Goal: Information Seeking & Learning: Learn about a topic

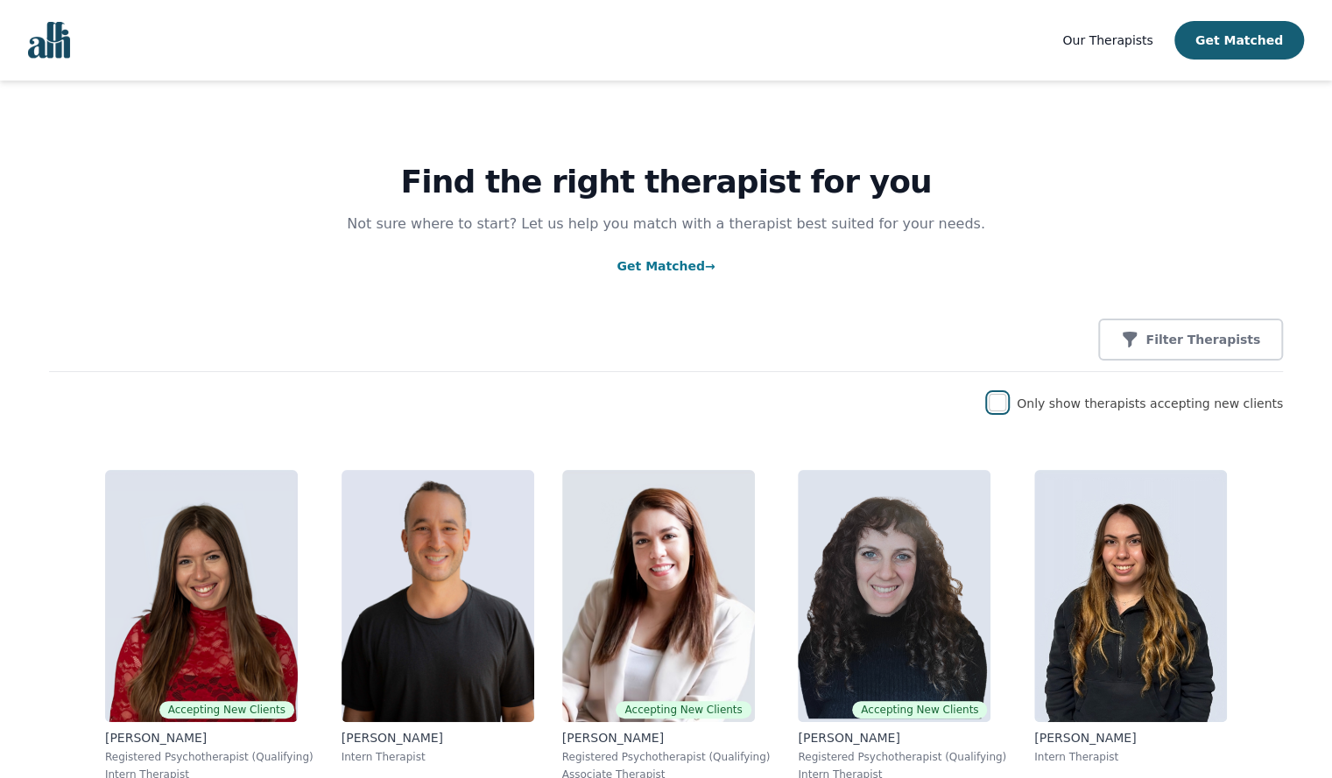
click at [1006, 404] on input "checkbox" at bounding box center [997, 403] width 18 height 18
checkbox input "true"
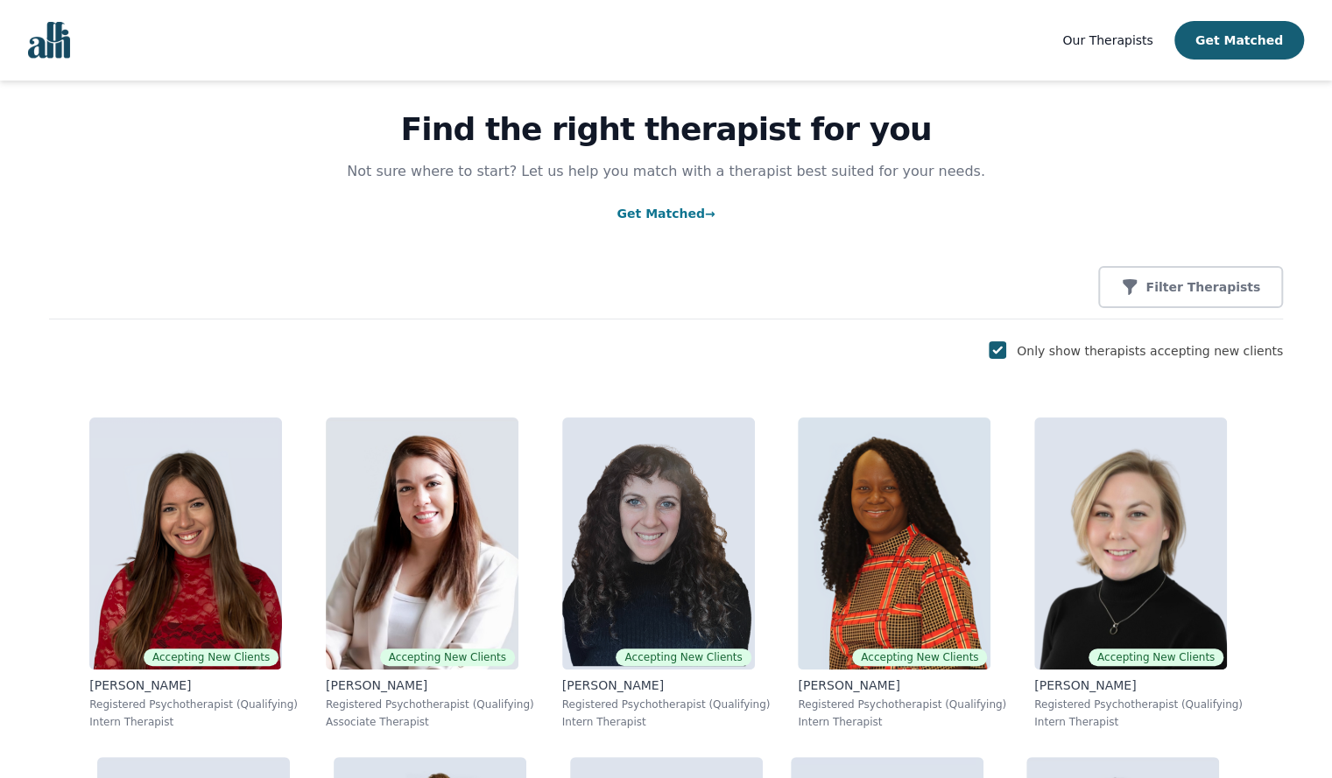
scroll to position [56, 0]
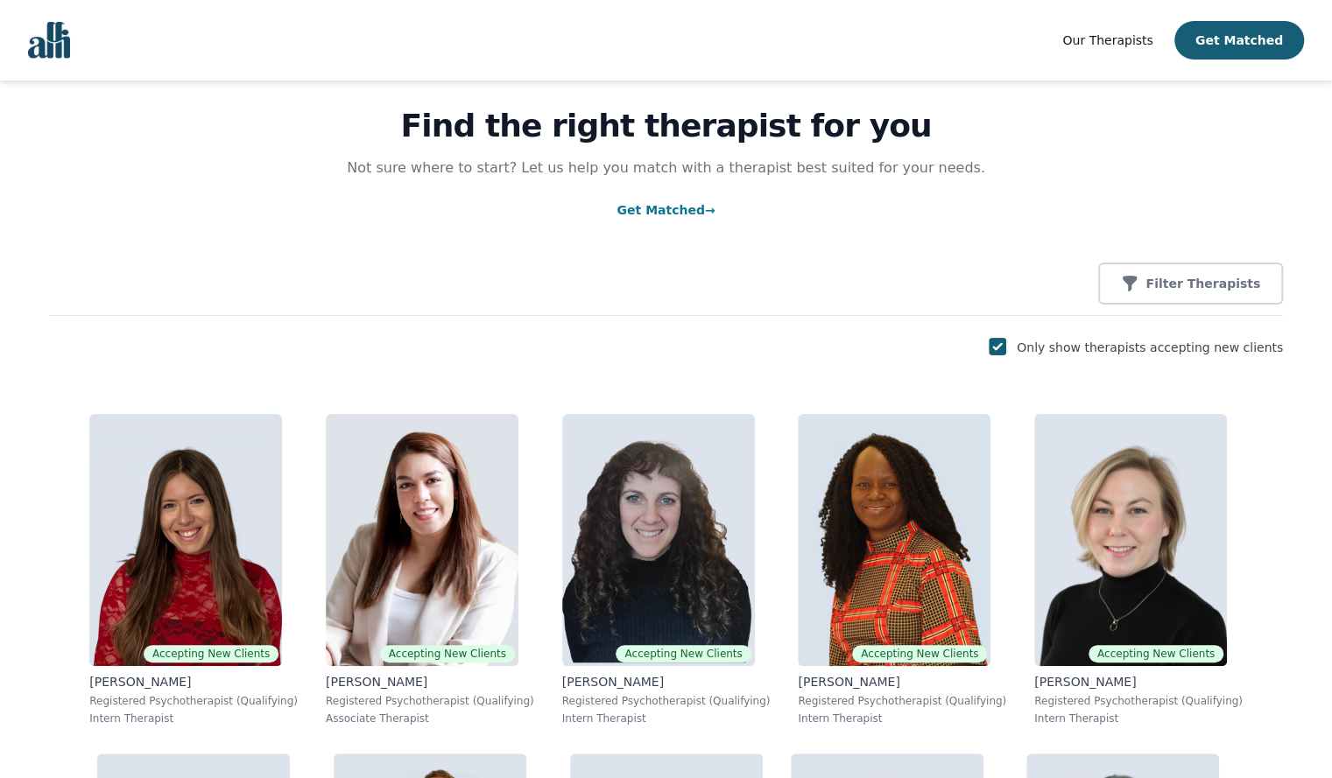
click at [1145, 39] on span "Our Therapists" at bounding box center [1107, 40] width 90 height 14
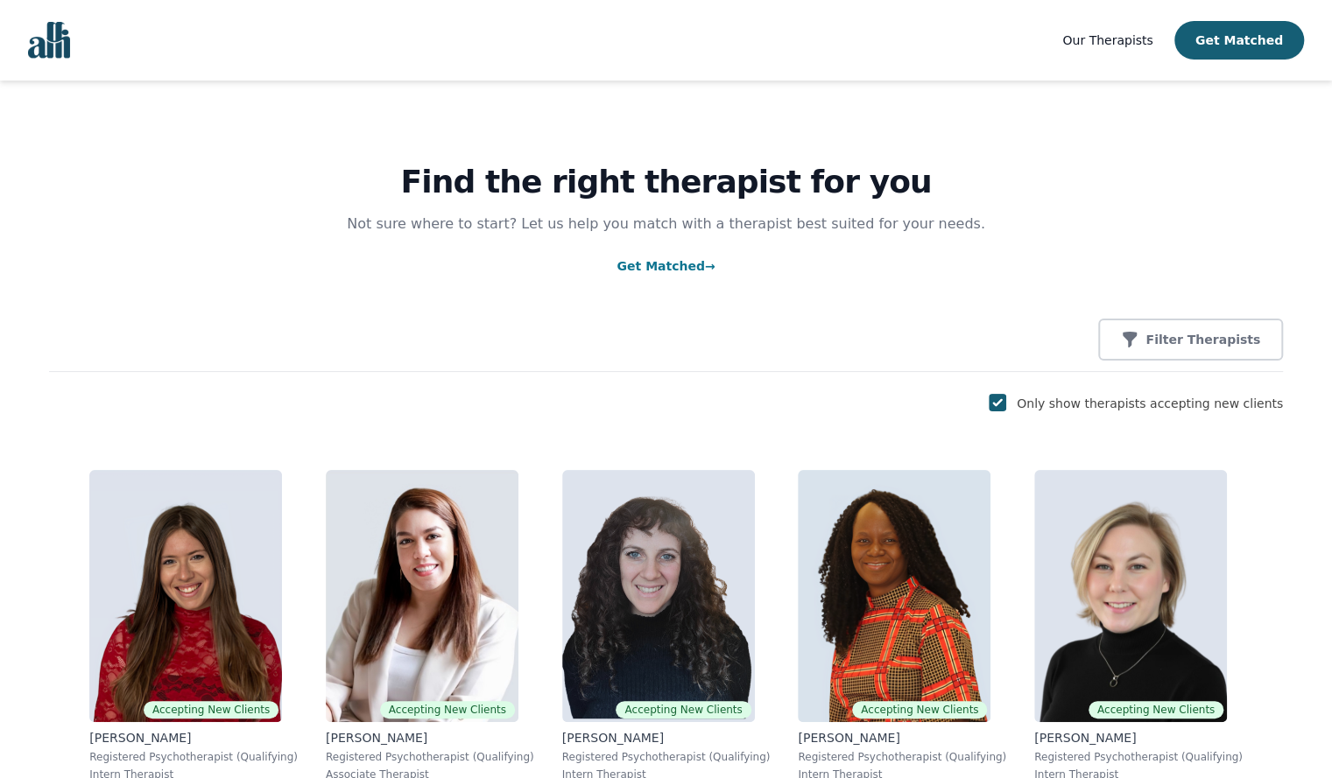
click at [1126, 46] on span "Our Therapists" at bounding box center [1107, 40] width 90 height 14
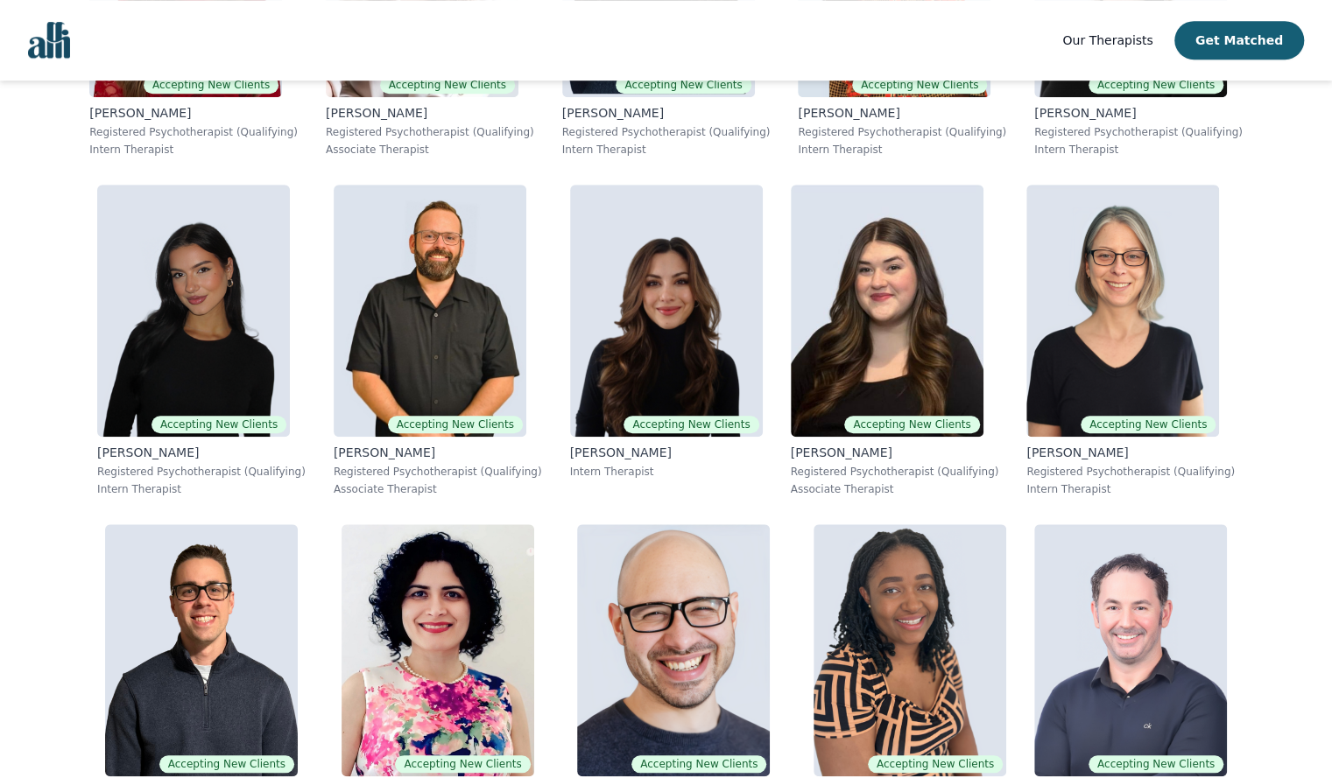
scroll to position [601, 0]
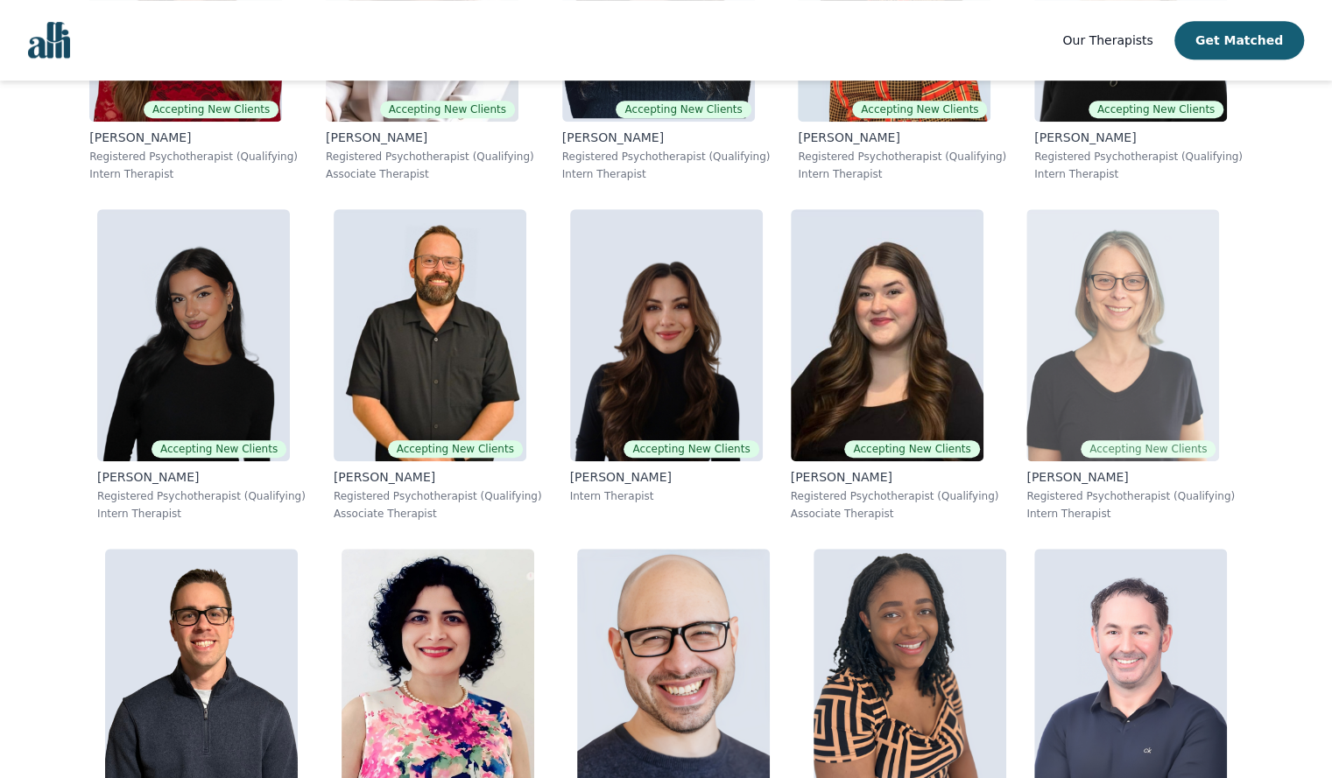
click at [1096, 410] on img at bounding box center [1122, 335] width 193 height 252
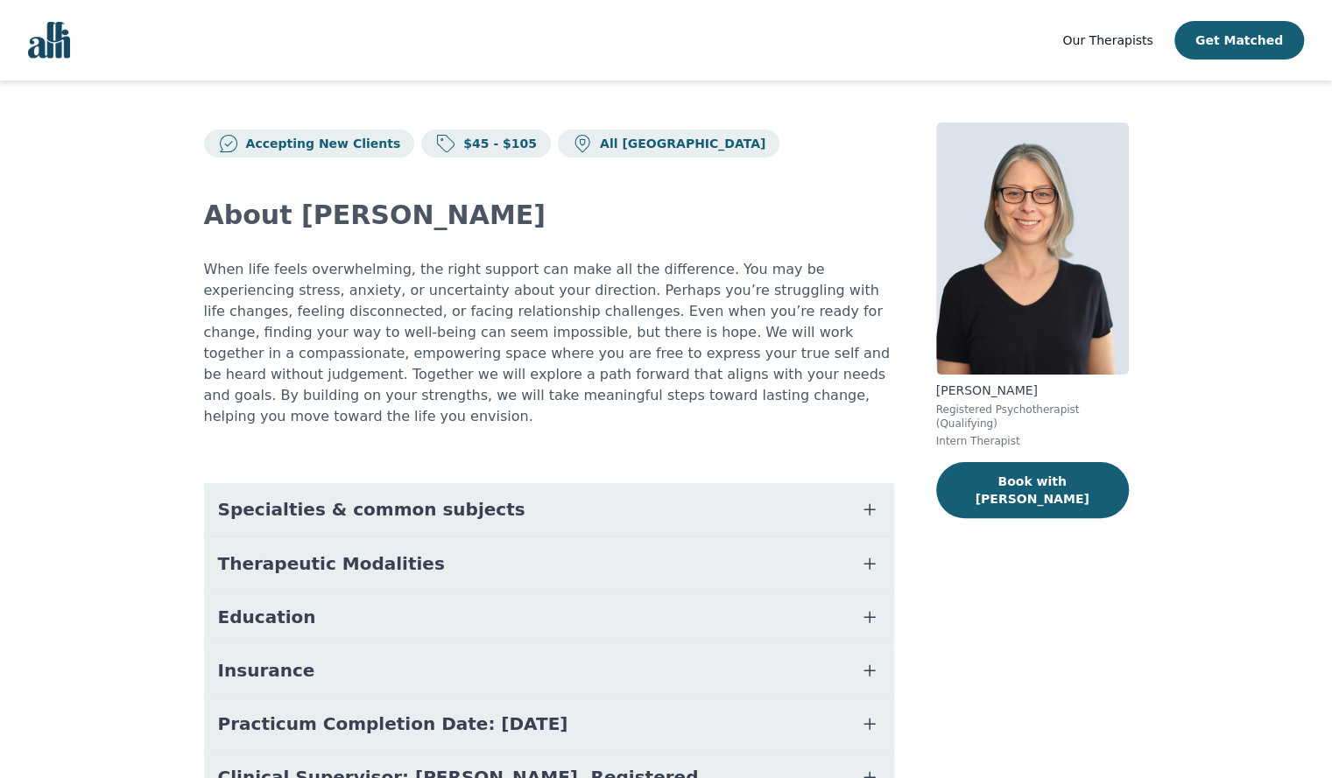
click at [856, 488] on button "Specialties & common subjects" at bounding box center [549, 509] width 690 height 53
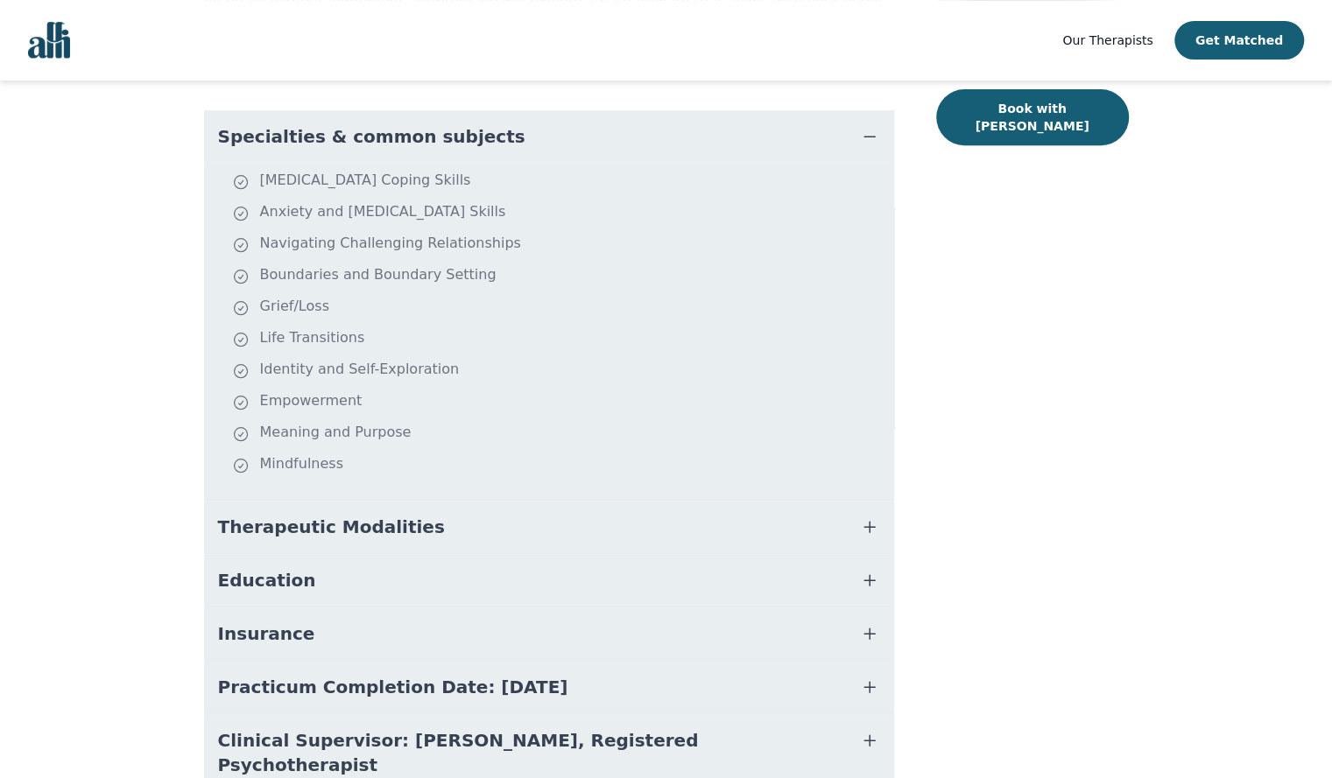
scroll to position [371, 0]
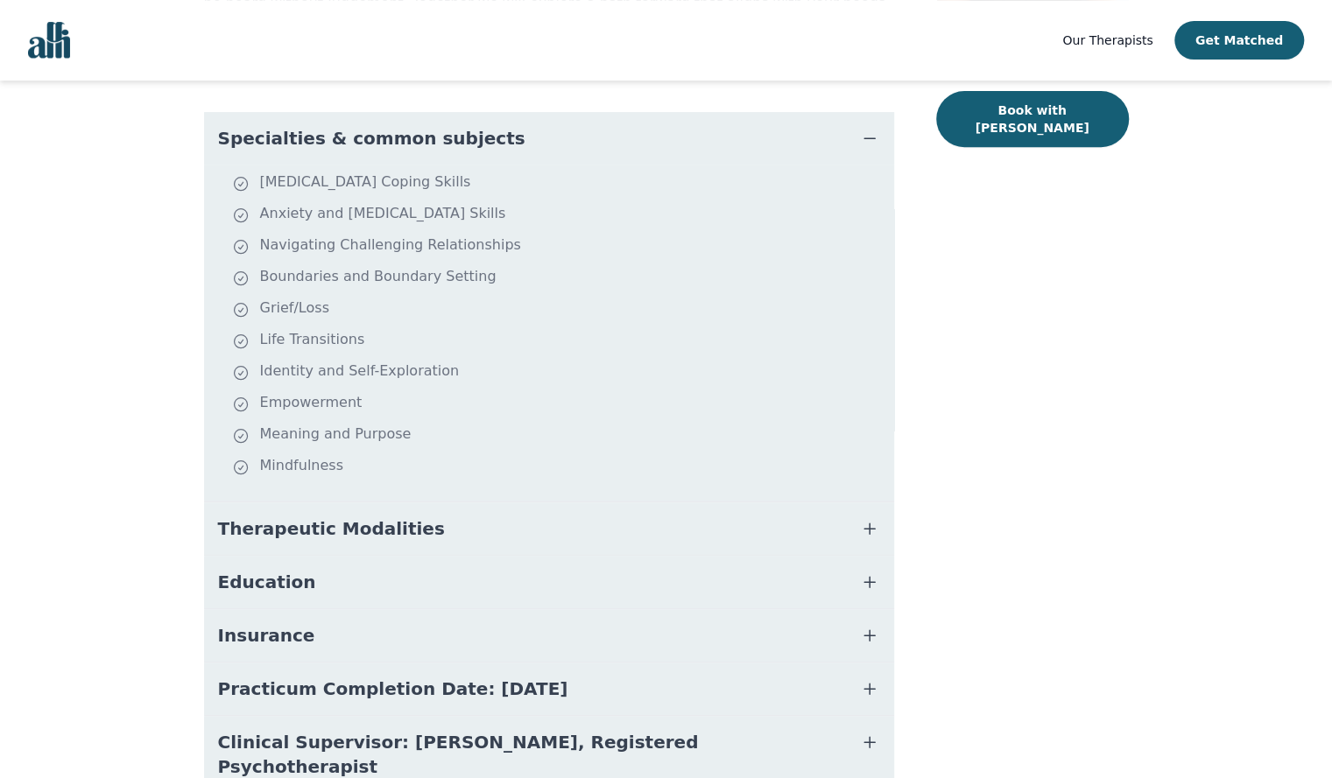
click at [861, 518] on icon "button" at bounding box center [869, 528] width 21 height 21
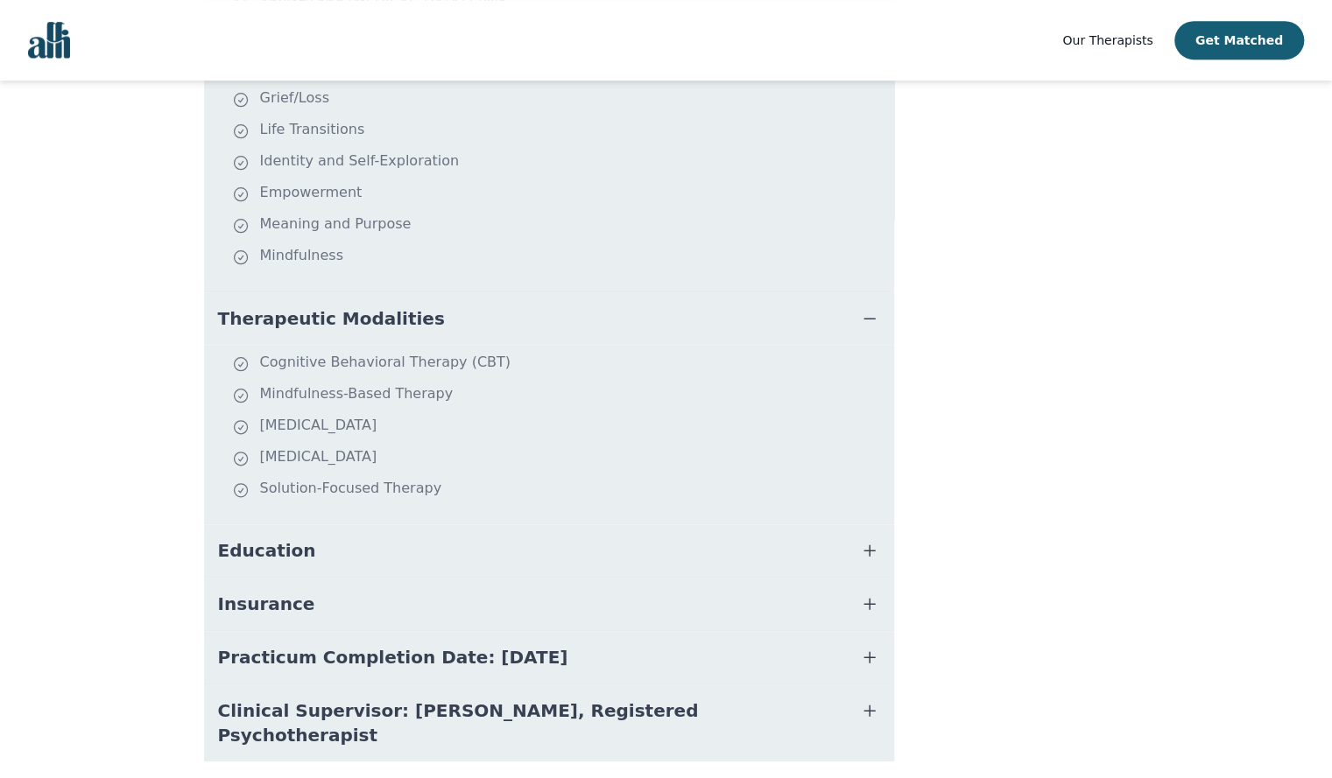
scroll to position [579, 0]
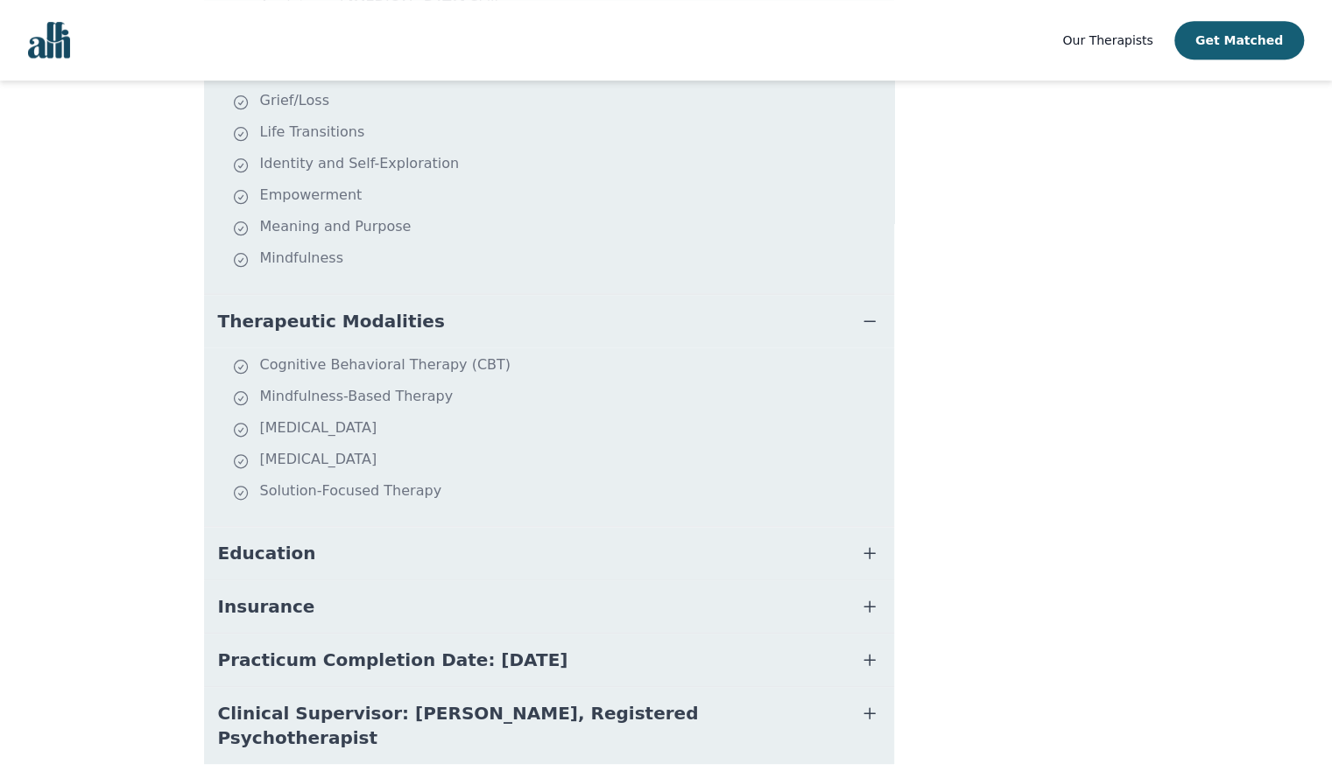
click at [867, 543] on icon "button" at bounding box center [869, 553] width 21 height 21
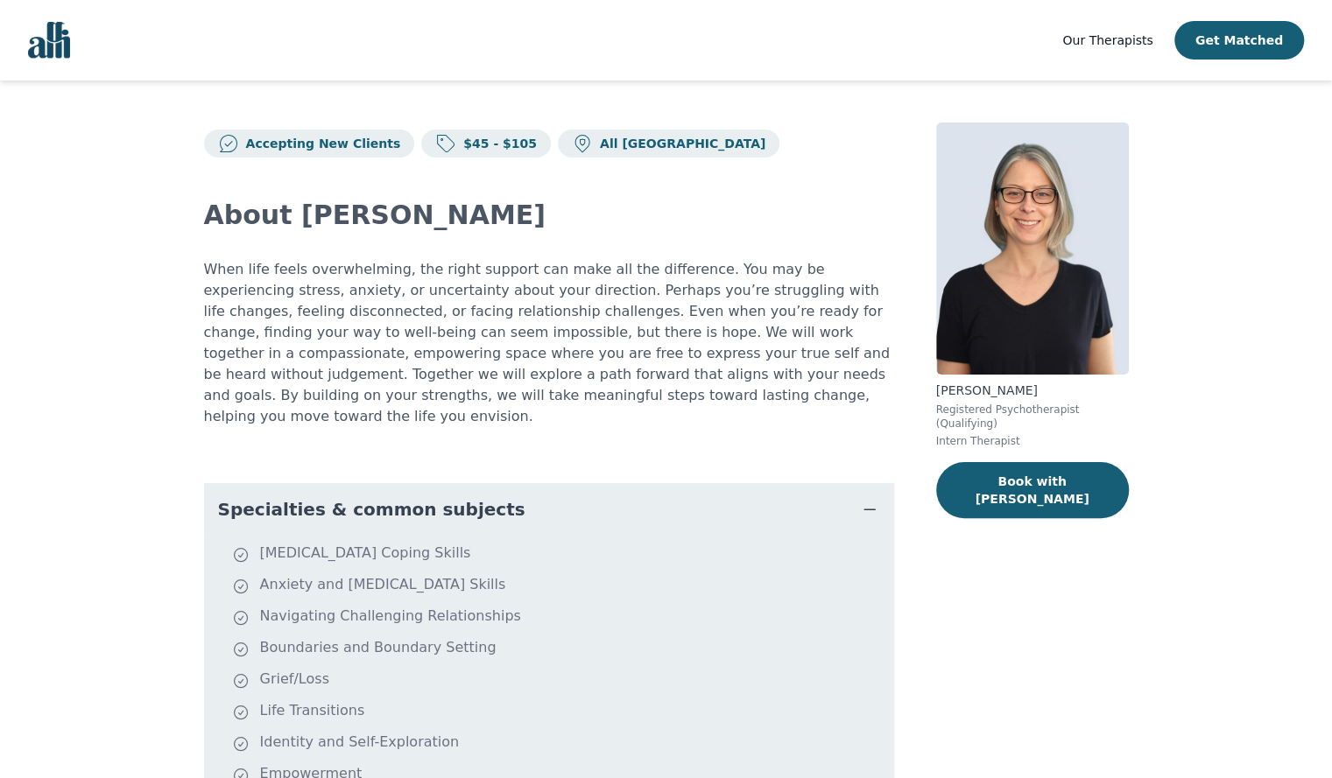
scroll to position [0, 0]
click at [1133, 45] on span "Our Therapists" at bounding box center [1107, 40] width 90 height 14
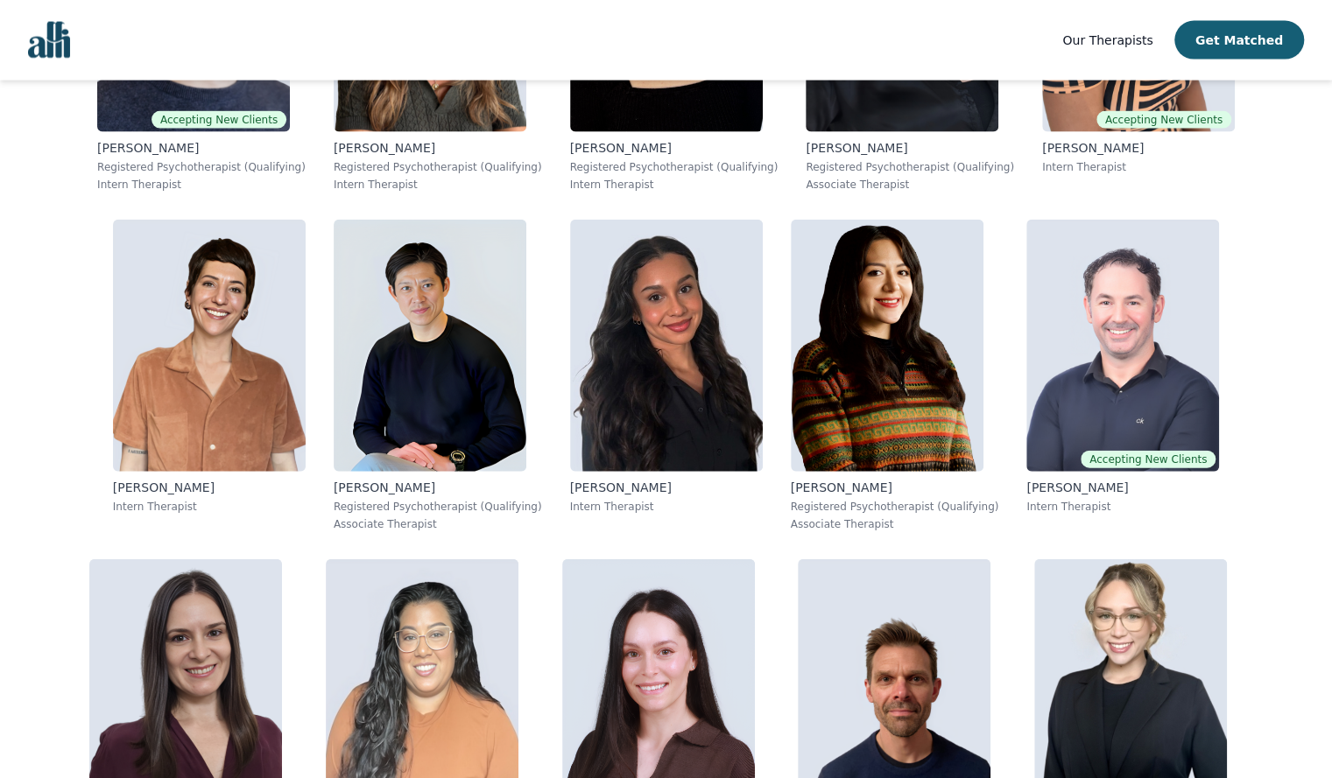
scroll to position [2278, 0]
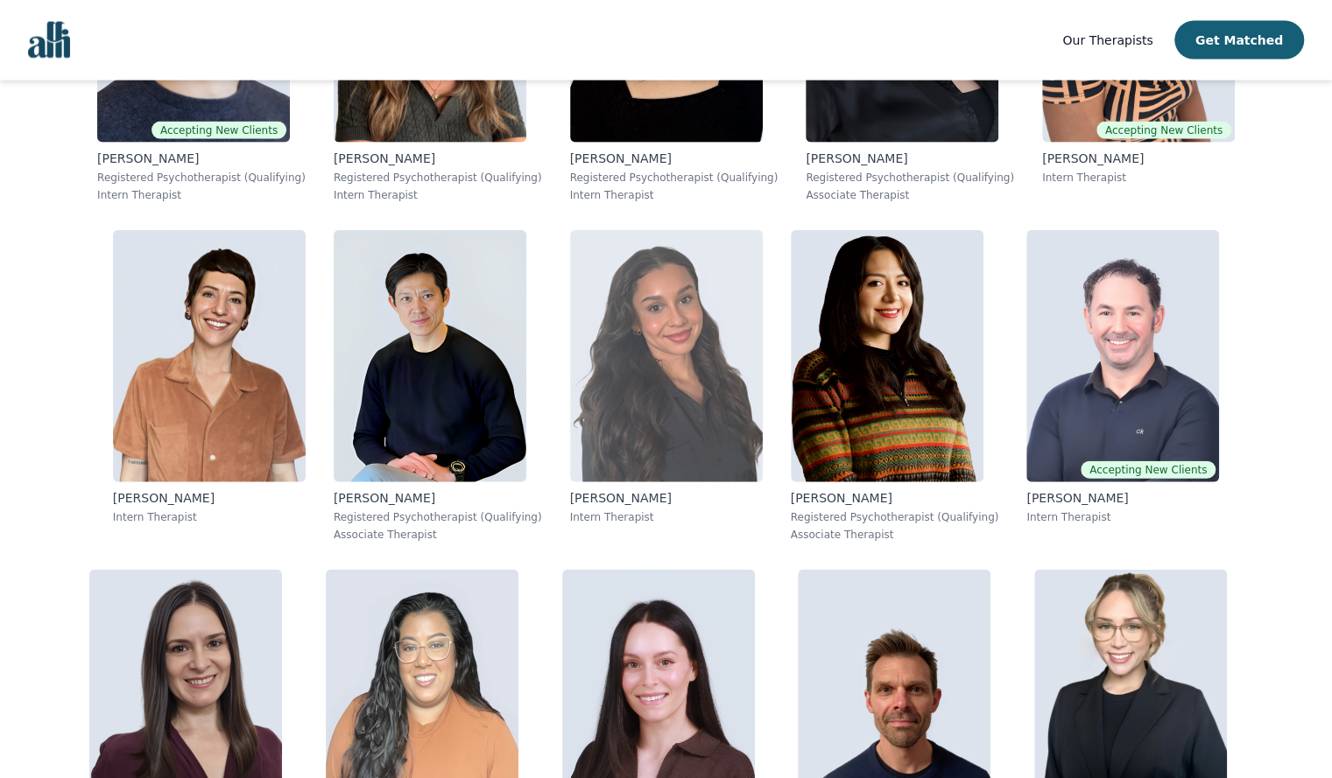
click at [665, 391] on img at bounding box center [666, 356] width 193 height 252
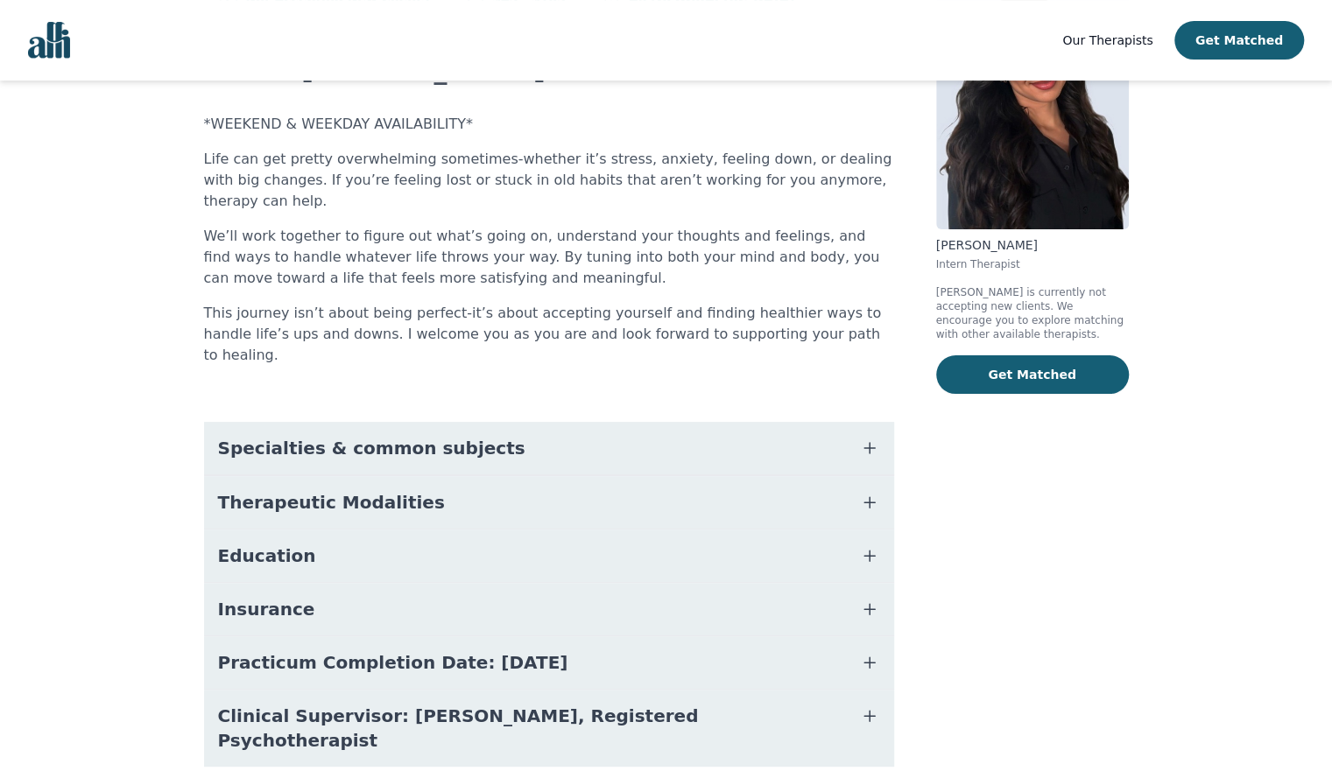
scroll to position [149, 0]
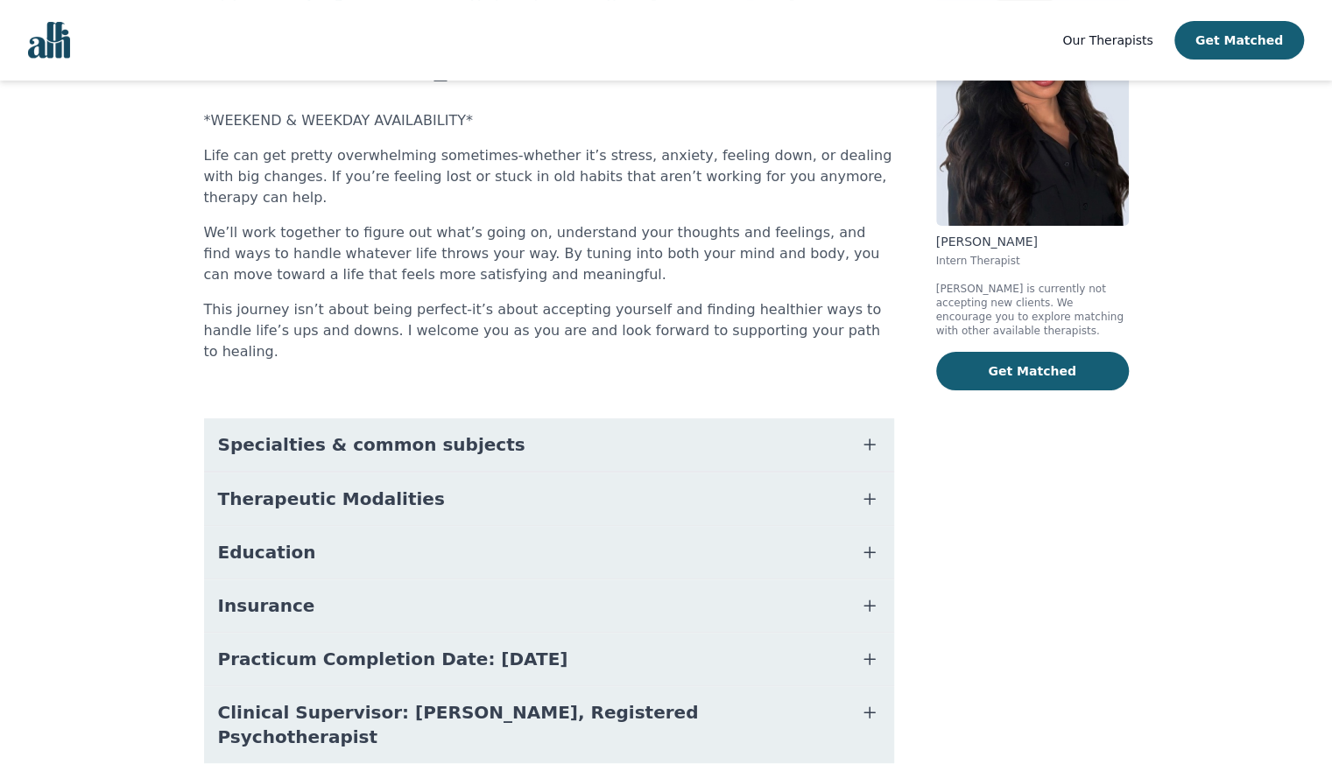
click at [871, 434] on icon "button" at bounding box center [869, 444] width 21 height 21
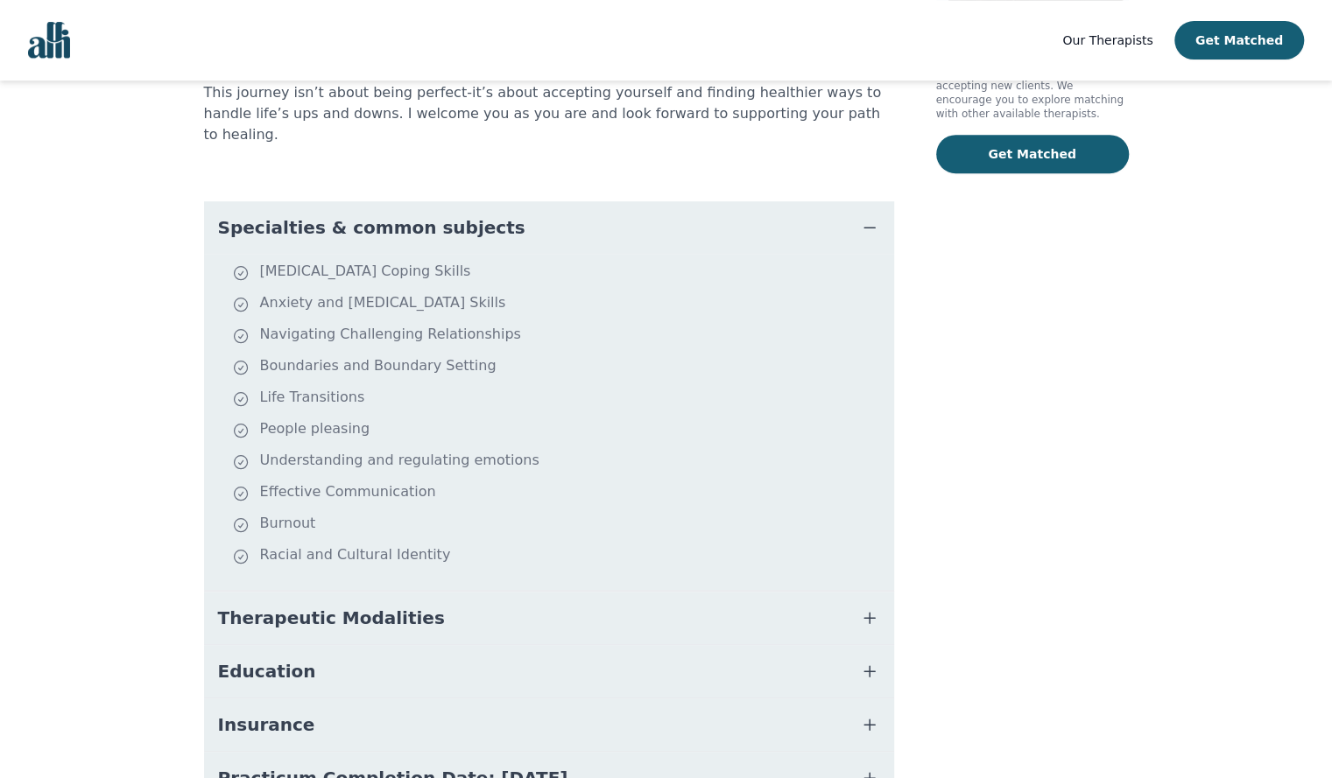
scroll to position [364, 0]
click at [870, 609] on icon "button" at bounding box center [869, 619] width 21 height 21
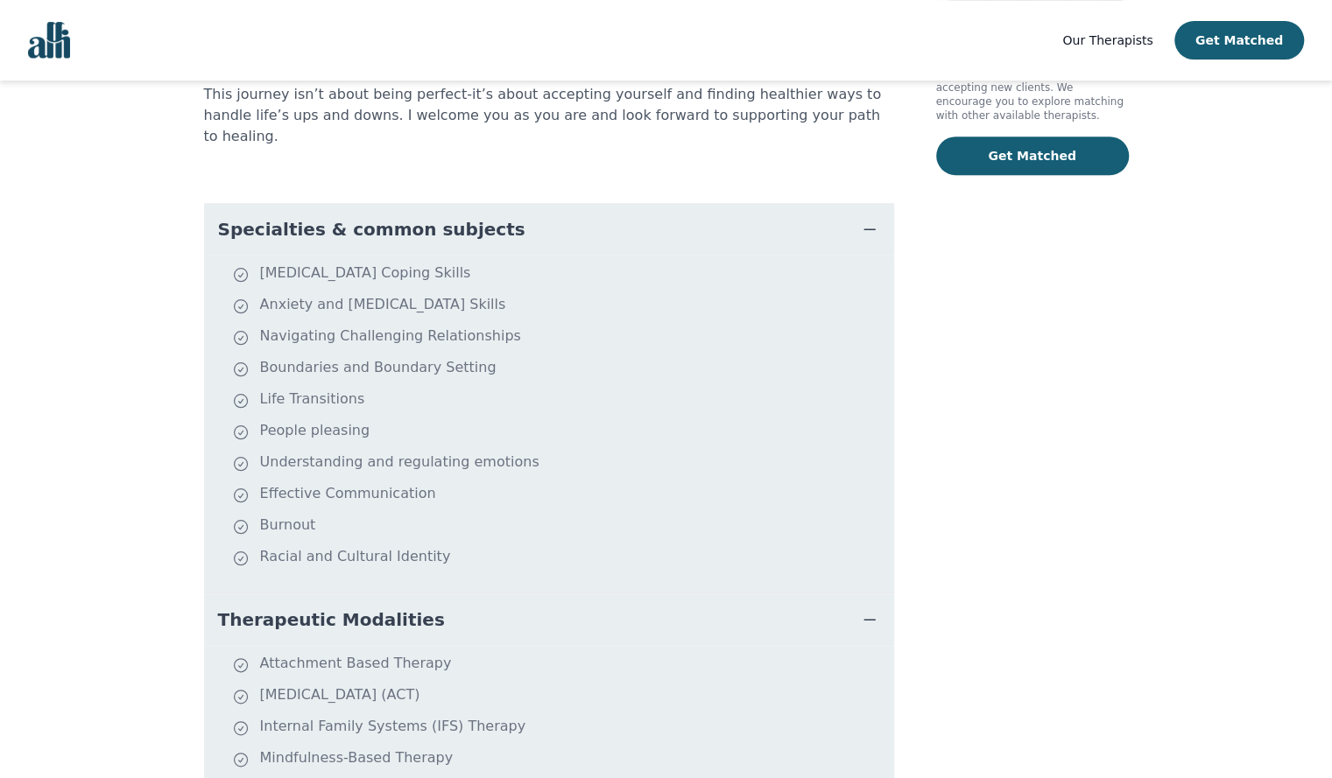
click at [1016, 570] on div "[PERSON_NAME] Intern Therapist [PERSON_NAME] is currently not accepting new cli…" at bounding box center [1032, 447] width 193 height 1378
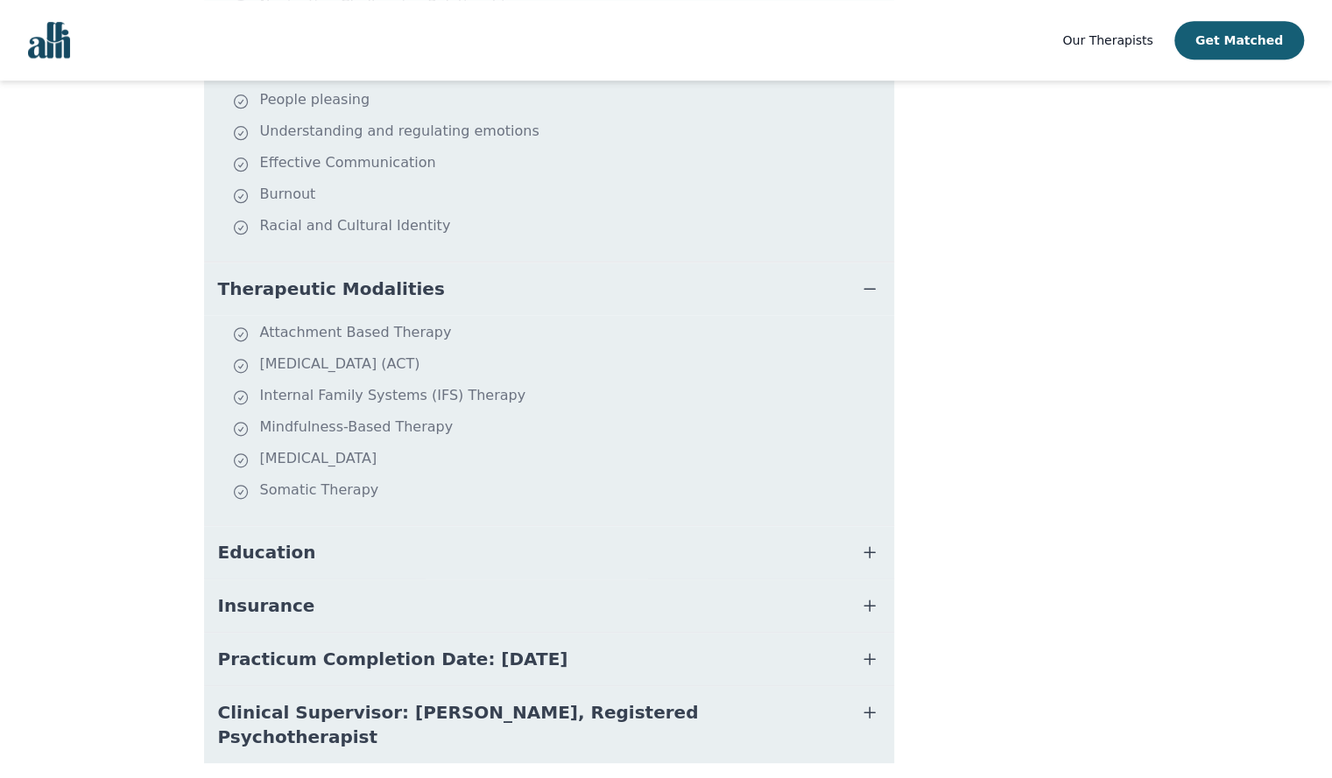
scroll to position [695, 0]
click at [860, 526] on button "Education" at bounding box center [549, 552] width 690 height 53
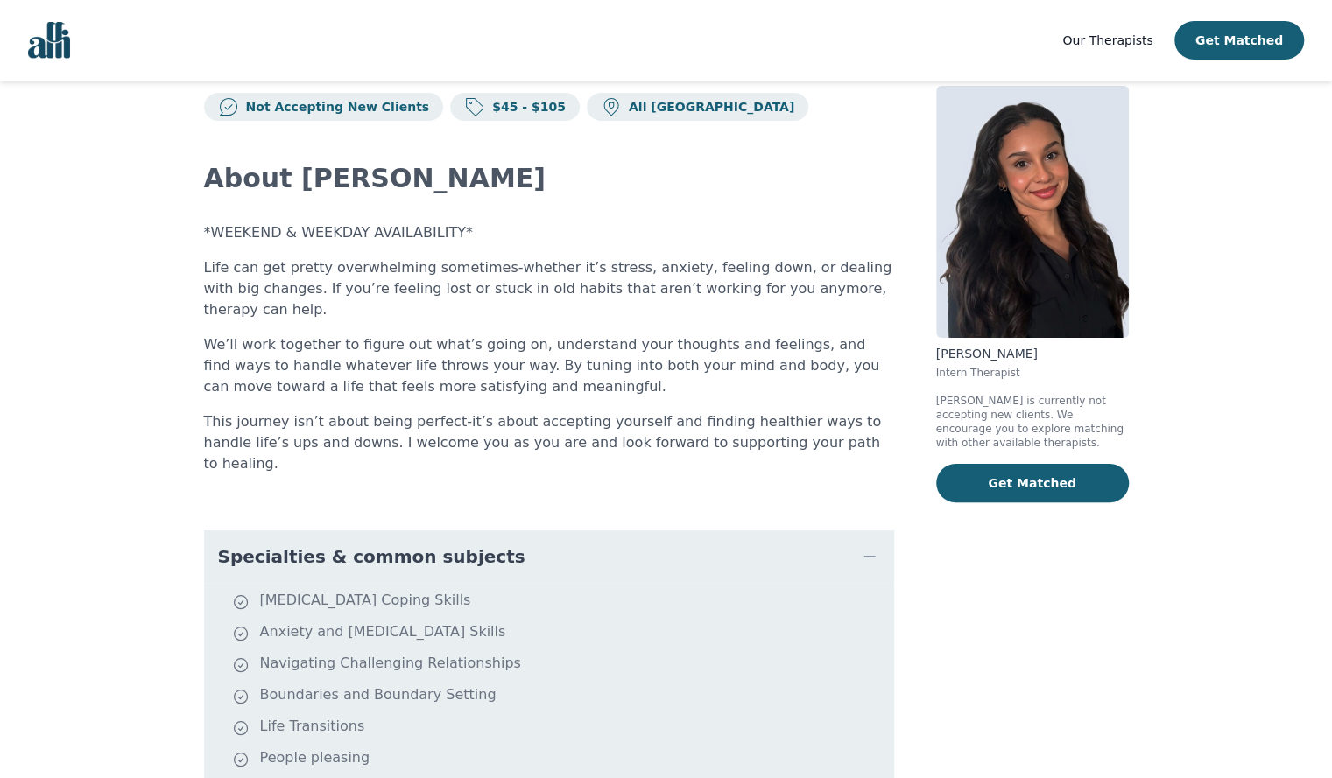
scroll to position [0, 0]
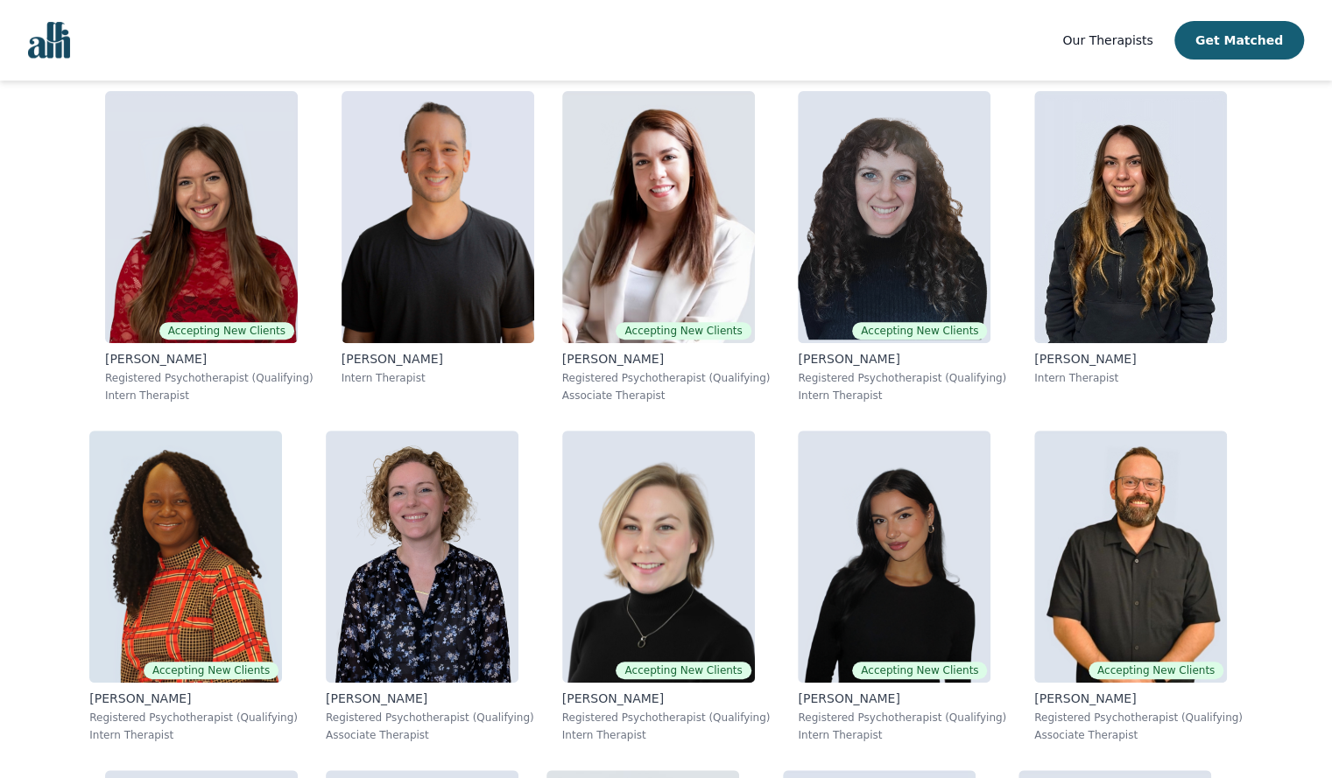
scroll to position [374, 0]
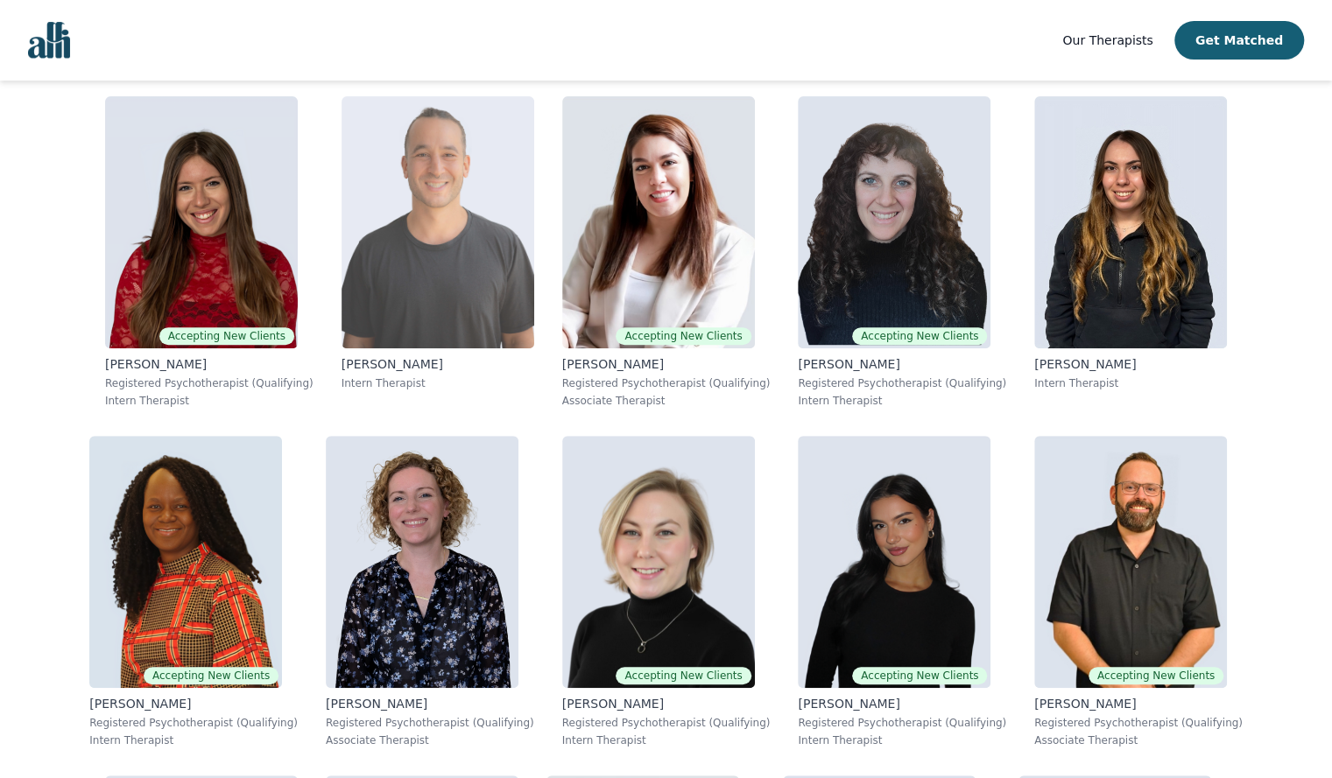
click at [478, 296] on img at bounding box center [437, 222] width 193 height 252
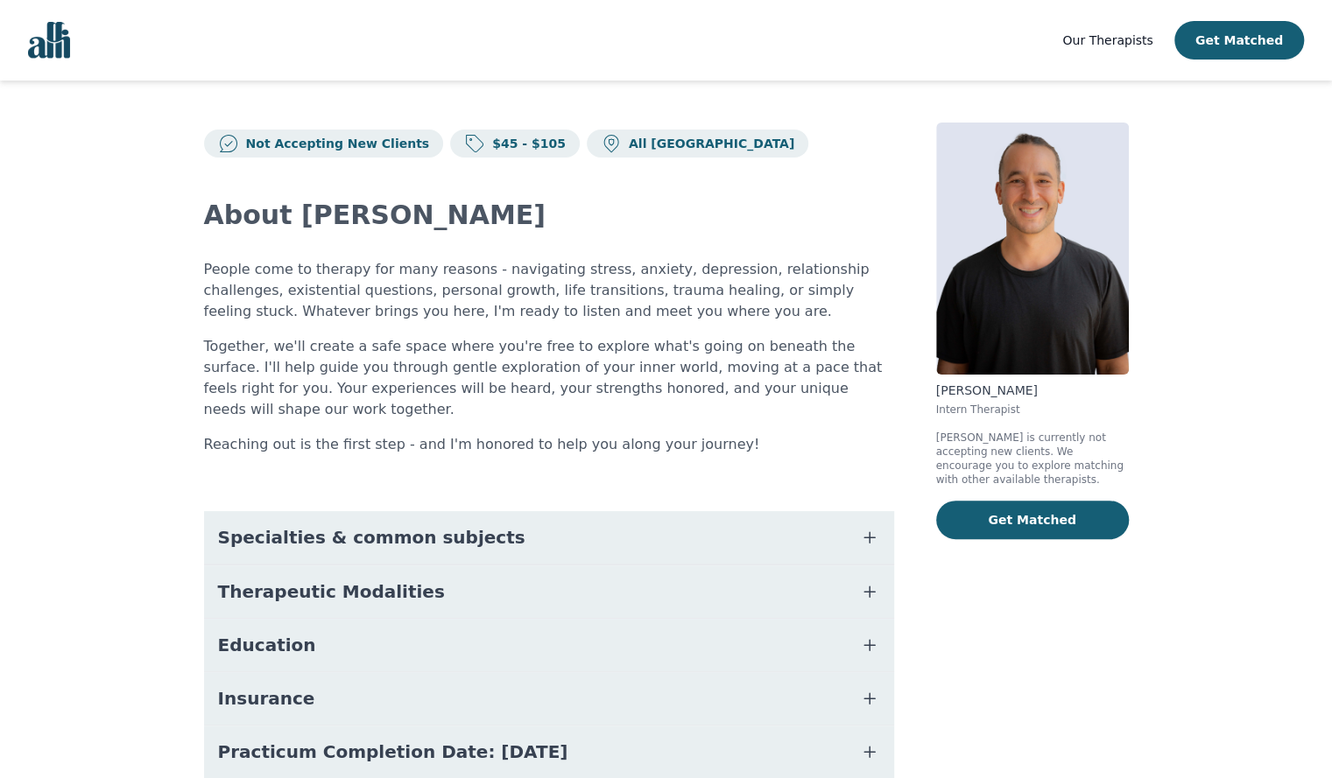
click at [1118, 54] on div "Our Therapists Get Matched" at bounding box center [1183, 40] width 242 height 39
click at [1110, 46] on span "Our Therapists" at bounding box center [1107, 40] width 90 height 14
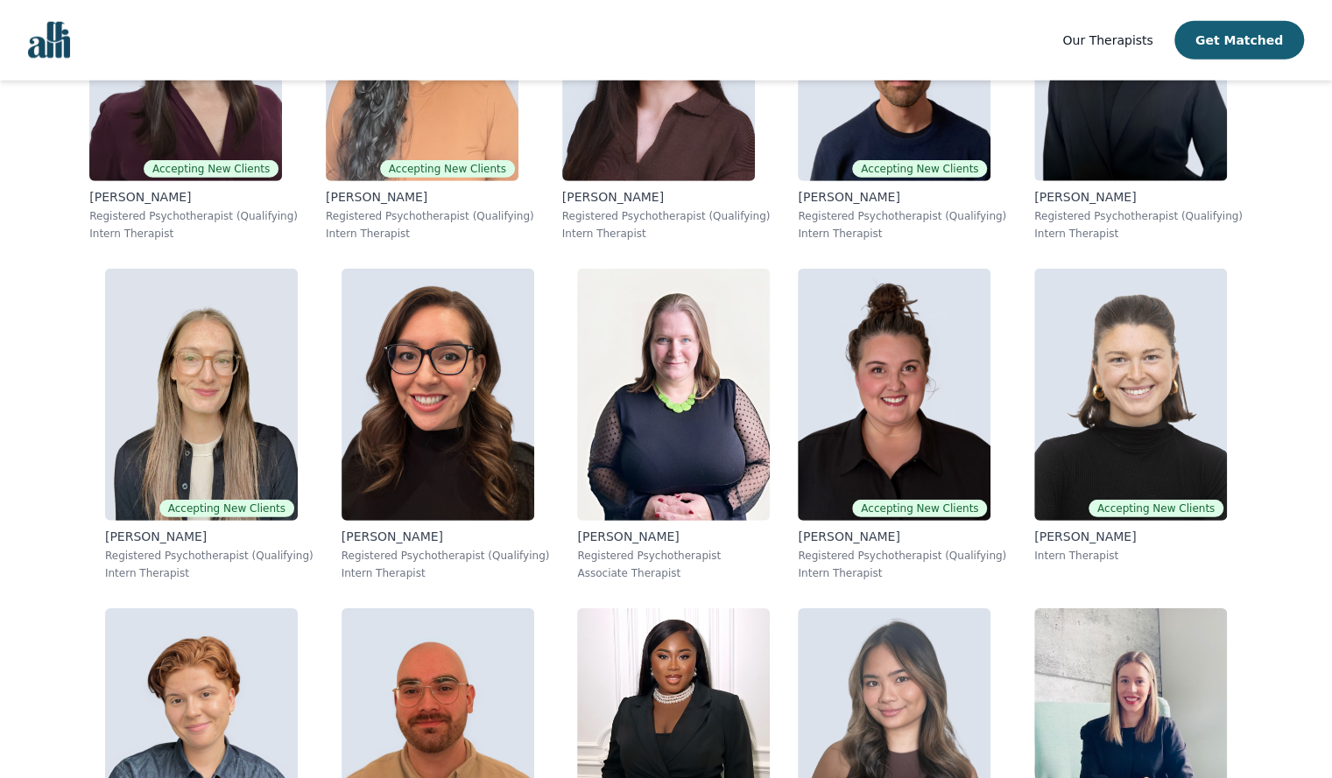
scroll to position [2976, 0]
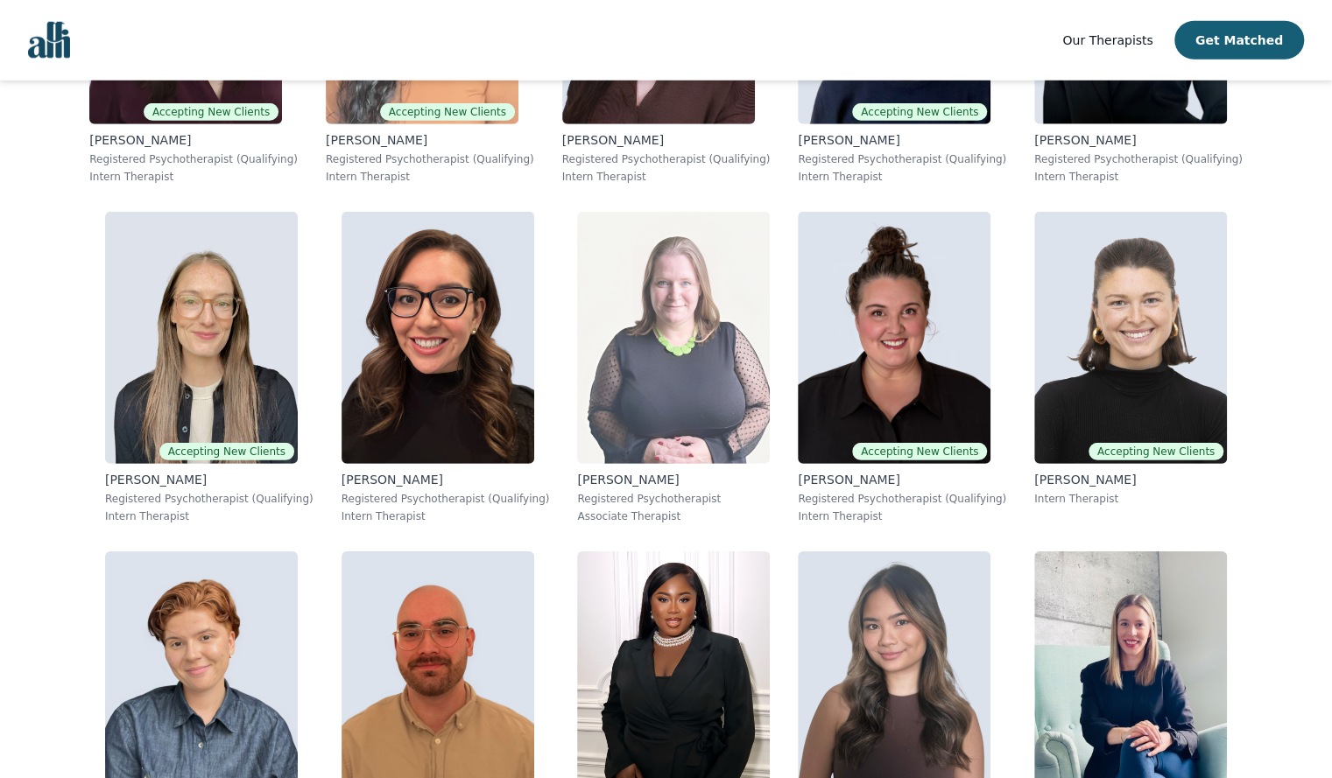
click at [738, 391] on img at bounding box center [673, 338] width 193 height 252
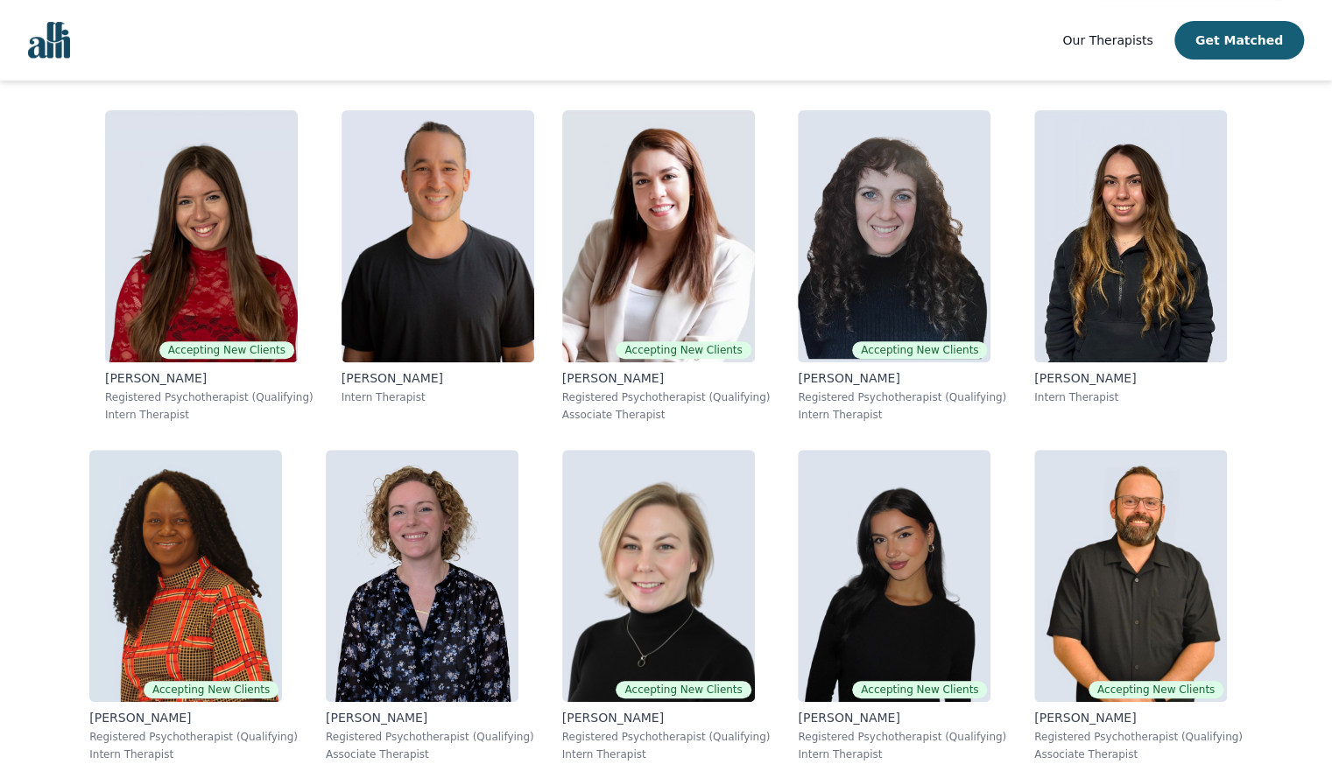
scroll to position [365, 0]
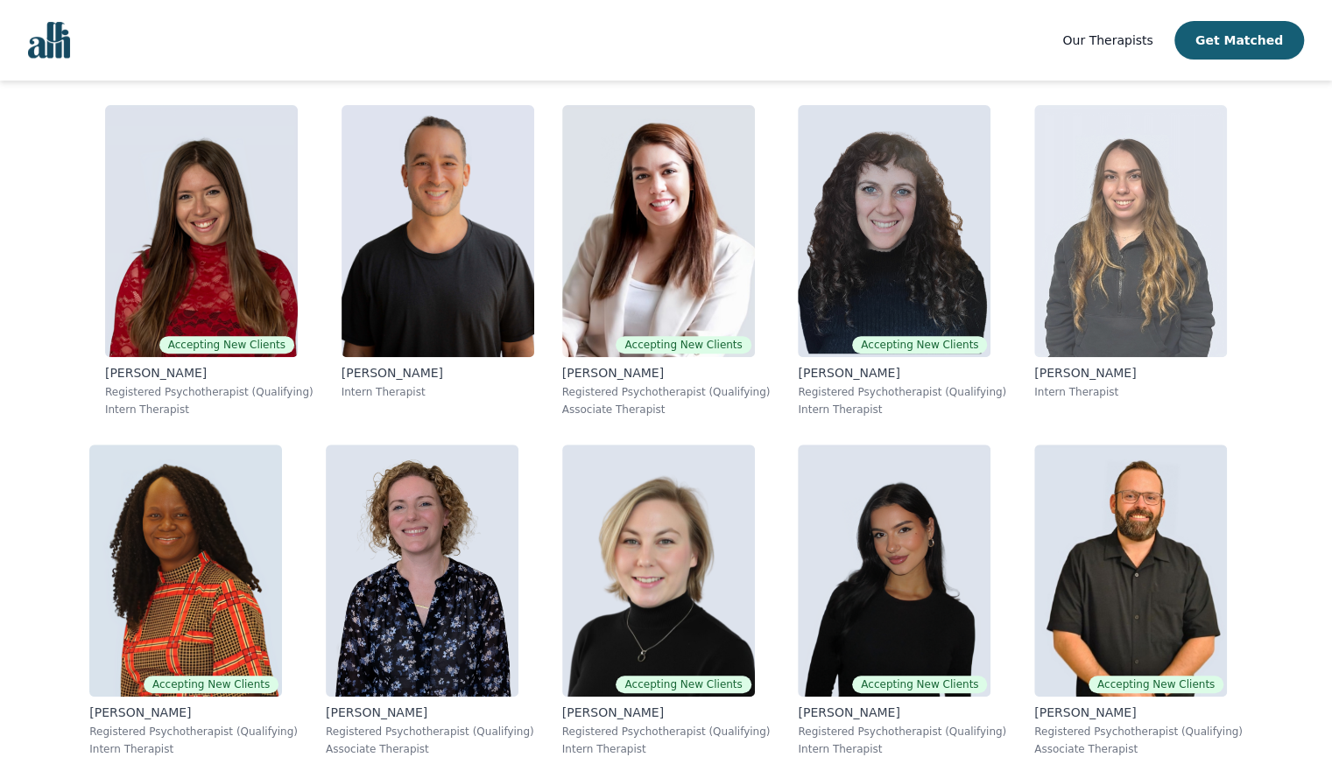
click at [1094, 290] on img at bounding box center [1130, 231] width 193 height 252
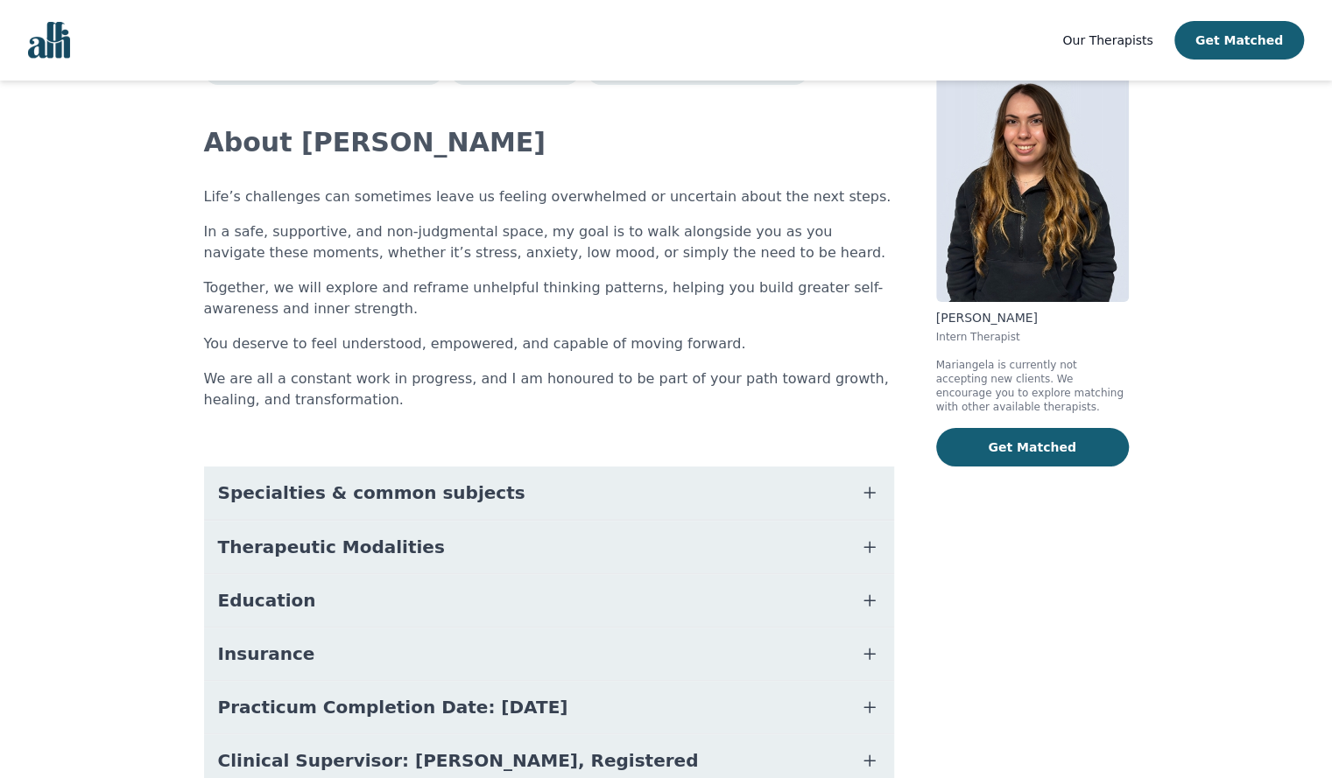
scroll to position [156, 0]
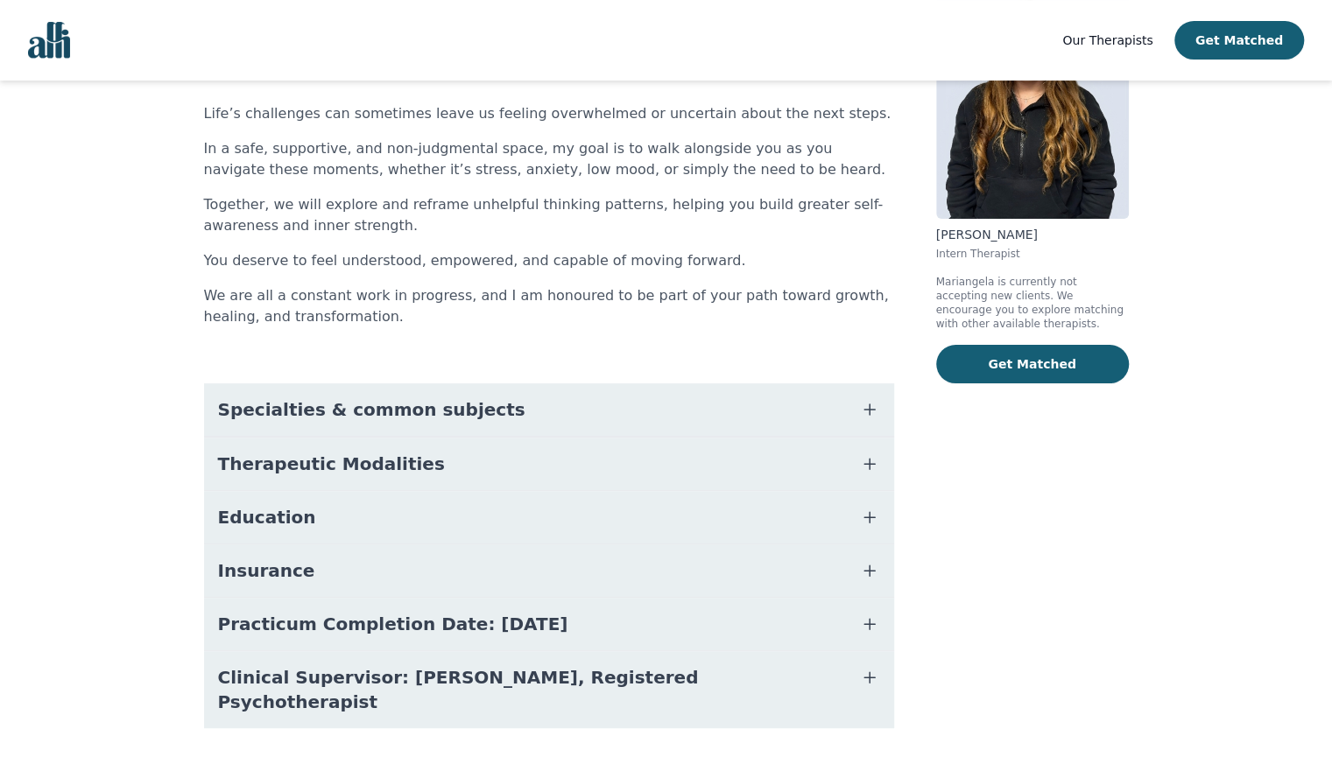
click at [714, 623] on button "Practicum Completion Date: [DATE]" at bounding box center [549, 624] width 690 height 53
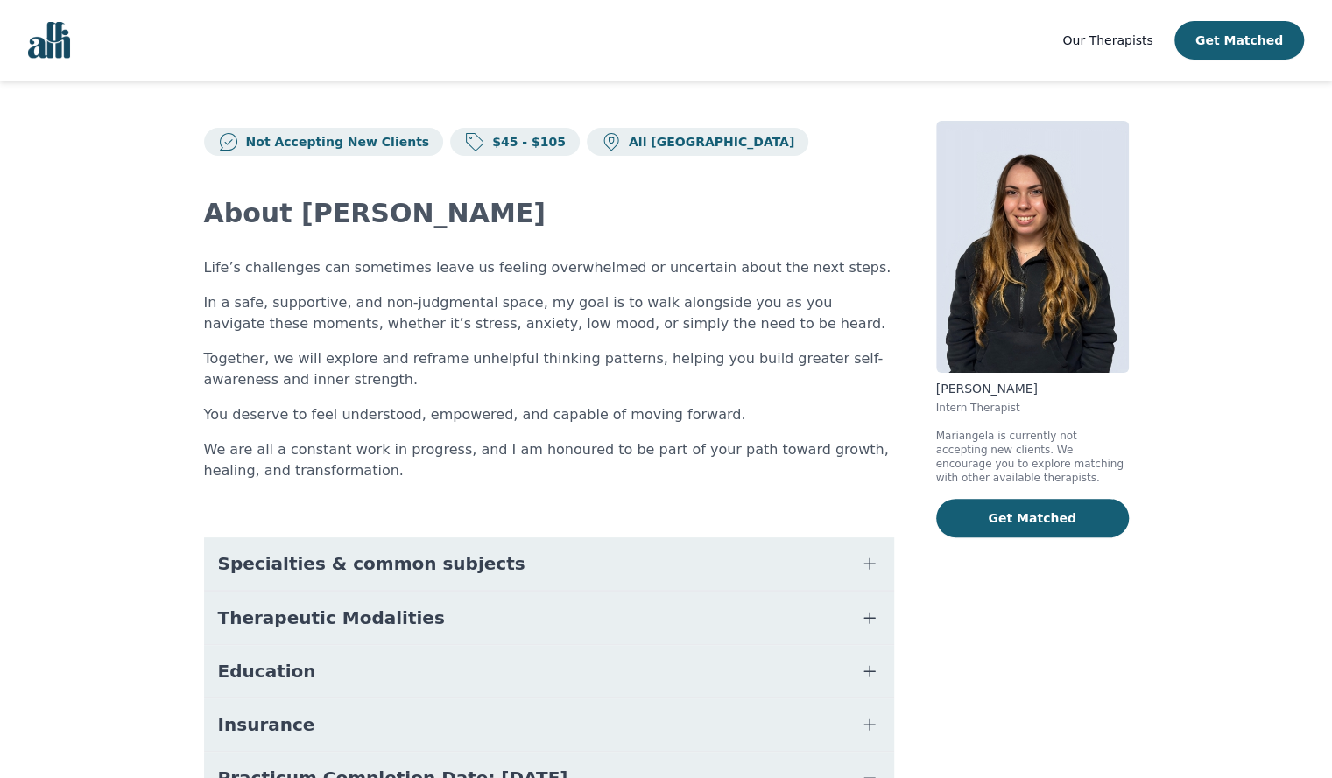
scroll to position [3, 0]
